Goal: Information Seeking & Learning: Learn about a topic

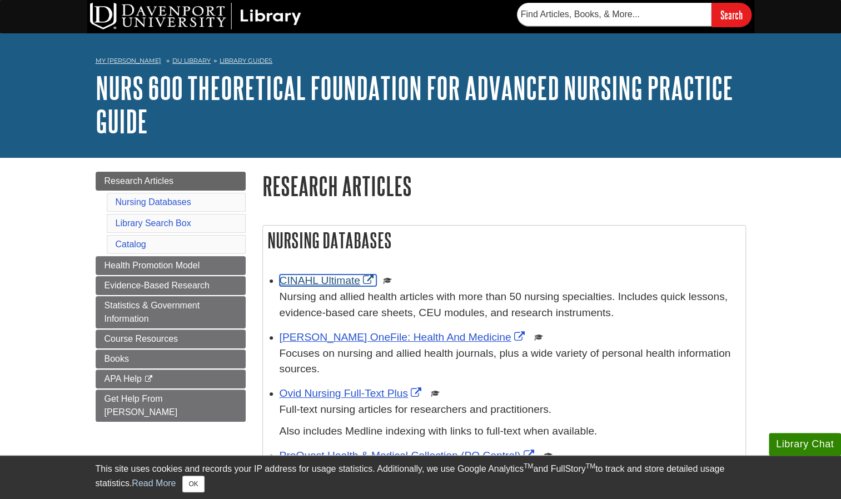
click at [335, 279] on link "CINAHL Ultimate" at bounding box center [328, 281] width 97 height 12
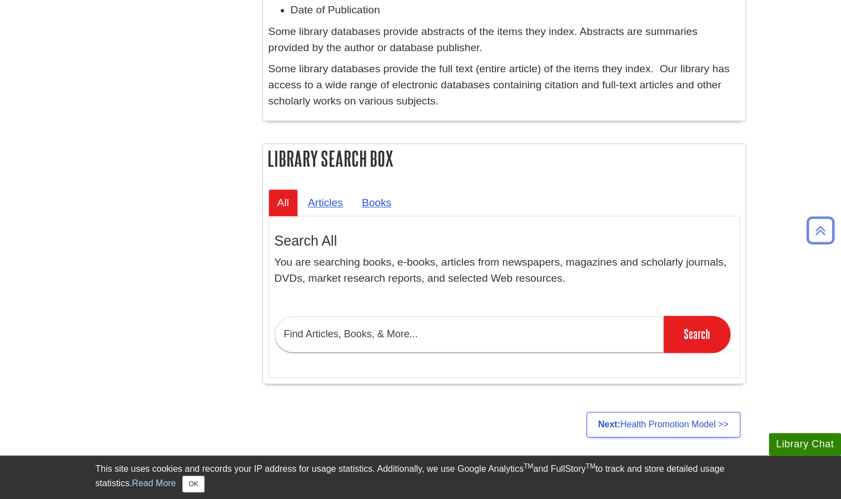
scroll to position [768, 0]
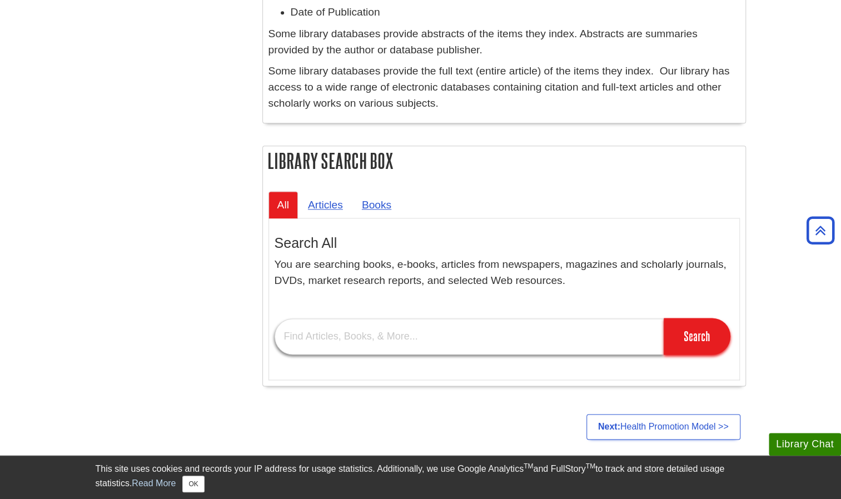
click at [443, 332] on input "text" at bounding box center [469, 337] width 389 height 36
type input "[PERSON_NAME] intersystem model"
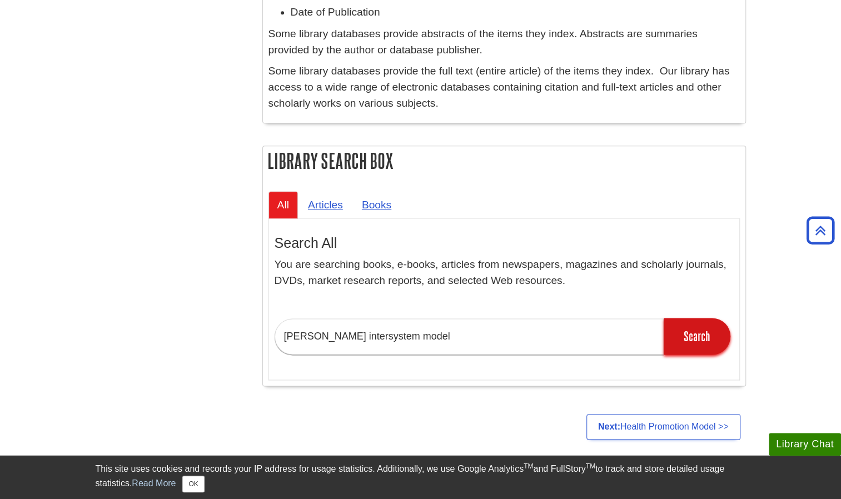
click at [697, 325] on input "Search" at bounding box center [697, 336] width 67 height 37
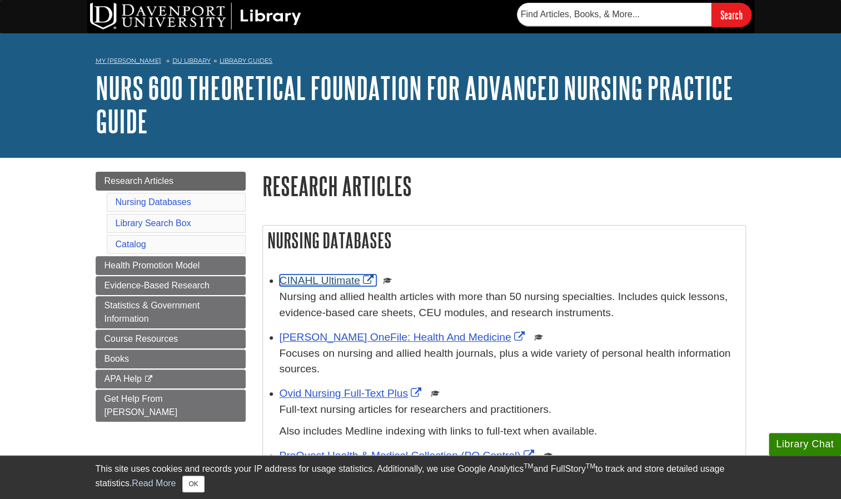
click at [330, 278] on link "CINAHL Ultimate" at bounding box center [328, 281] width 97 height 12
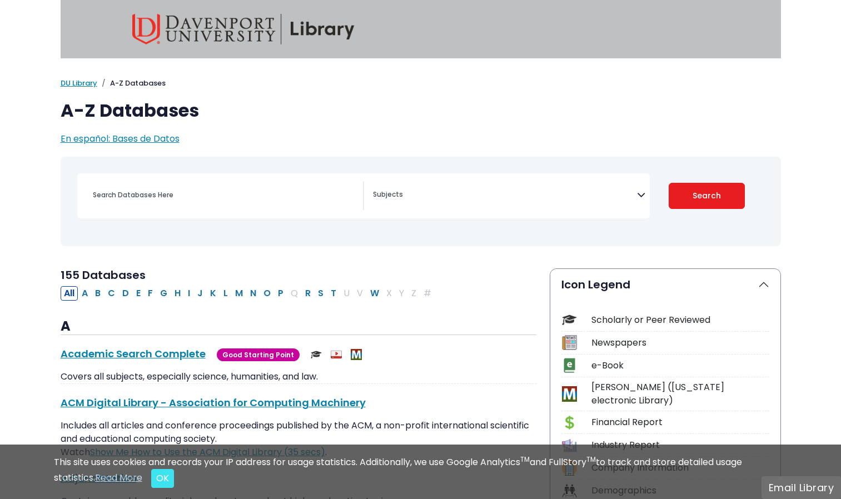
select select "Database Subject Filter"
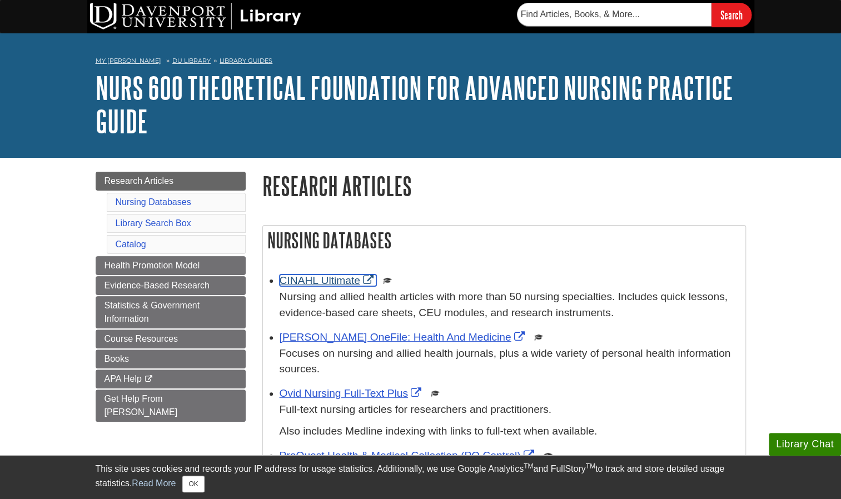
click at [304, 277] on link "CINAHL Ultimate" at bounding box center [328, 281] width 97 height 12
click at [346, 280] on link "CINAHL Ultimate" at bounding box center [328, 281] width 97 height 12
